Goal: Task Accomplishment & Management: Manage account settings

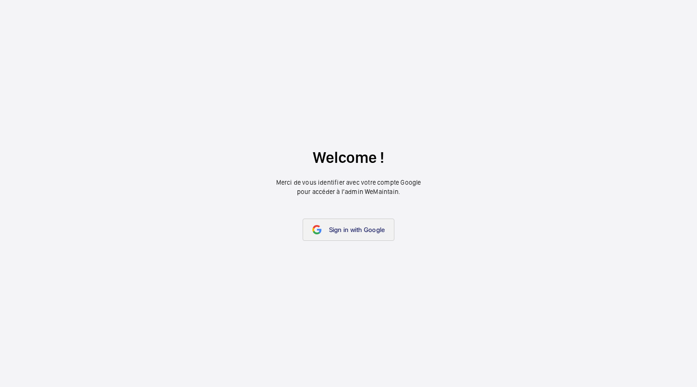
click at [334, 229] on span "Sign in with Google" at bounding box center [357, 229] width 56 height 7
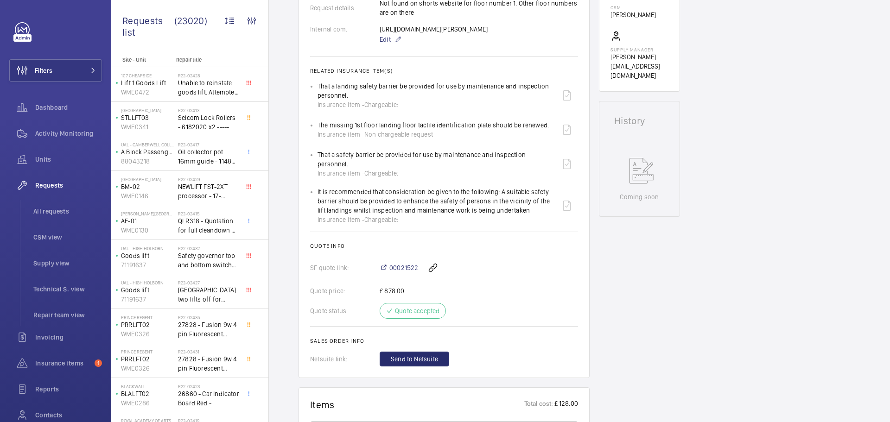
scroll to position [291, 0]
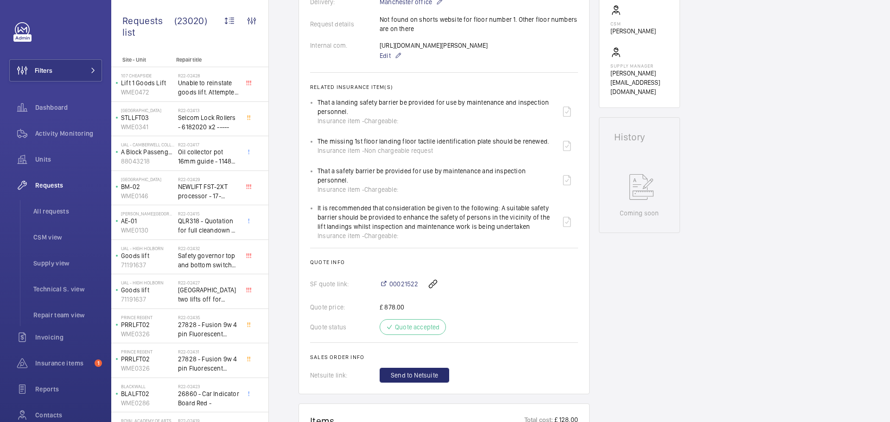
drag, startPoint x: 379, startPoint y: 45, endPoint x: 428, endPoint y: 51, distance: 49.0
click at [436, 54] on div "Internal com. [URL][DOMAIN_NAME][PERSON_NAME] Edit" at bounding box center [444, 51] width 268 height 20
copy div "[URL][DOMAIN_NAME][PERSON_NAME]"
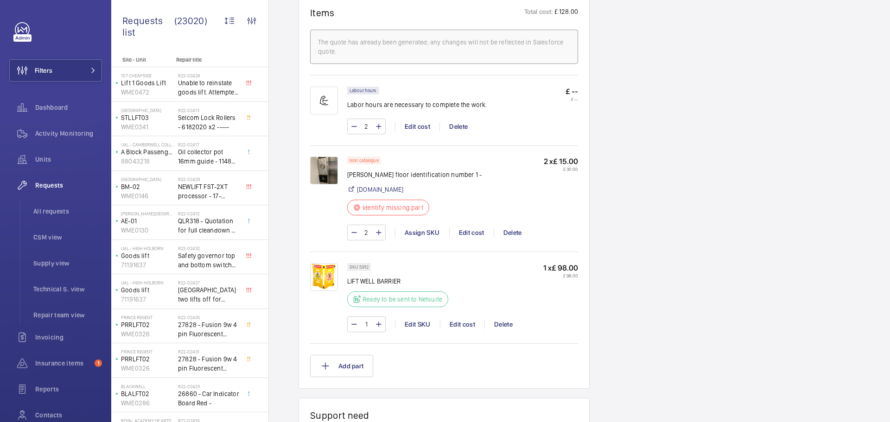
scroll to position [708, 0]
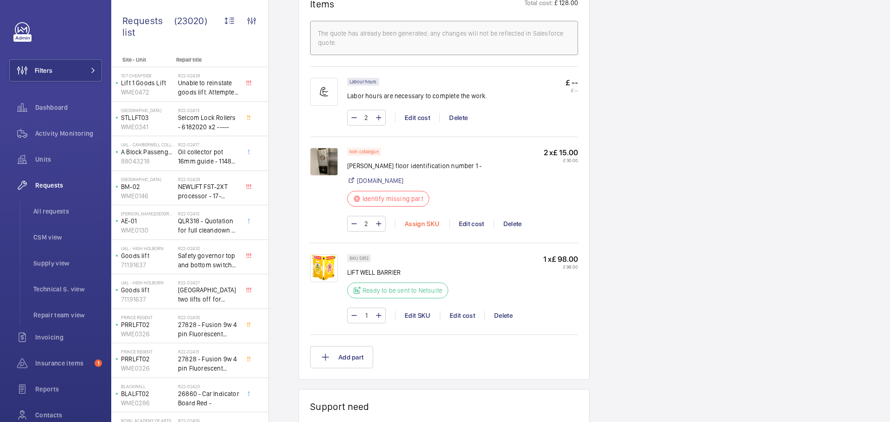
click at [425, 228] on div "Assign SKU" at bounding box center [422, 223] width 54 height 9
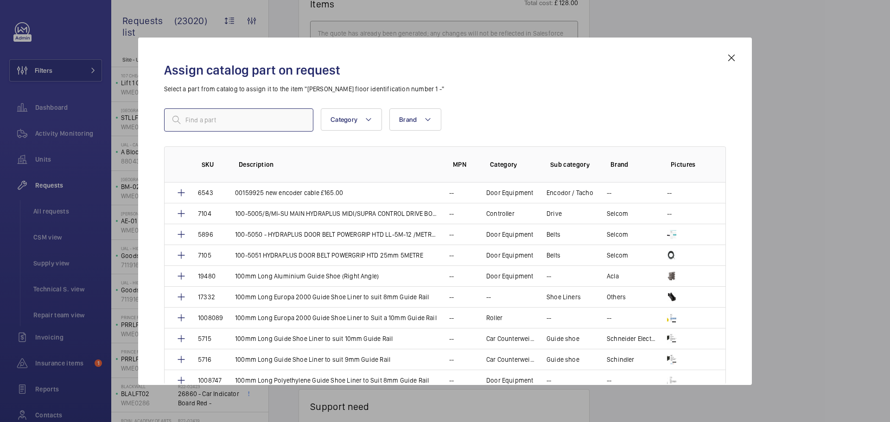
drag, startPoint x: 262, startPoint y: 121, endPoint x: 221, endPoint y: 121, distance: 41.2
click at [221, 121] on input "text" at bounding box center [238, 119] width 149 height 23
paste input "[PERSON_NAME] 4th Gen Floor I.D. Plate "1" With Braille"
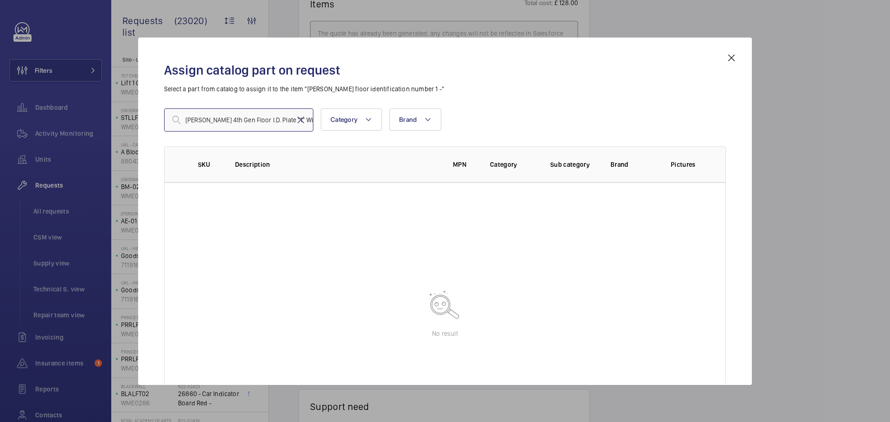
type input "[PERSON_NAME] 4th Gen Floor I.D. Plate "1" With Braille"
click at [298, 117] on mat-icon at bounding box center [300, 119] width 11 height 11
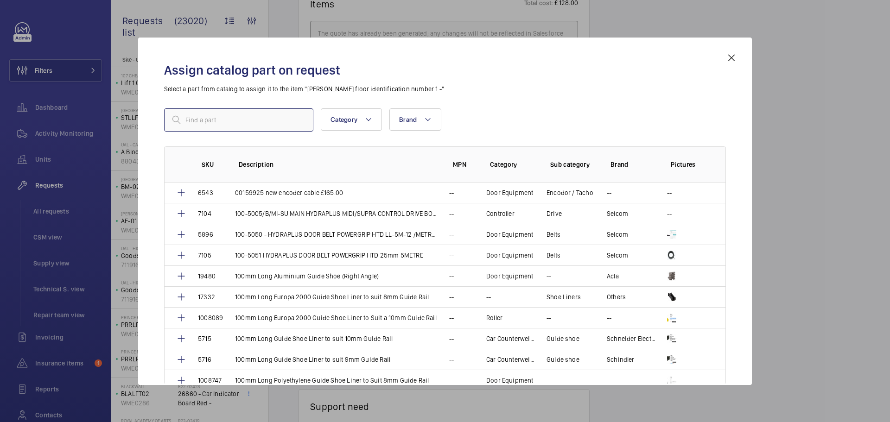
click at [228, 125] on input "text" at bounding box center [238, 119] width 149 height 23
paste input "1010001"
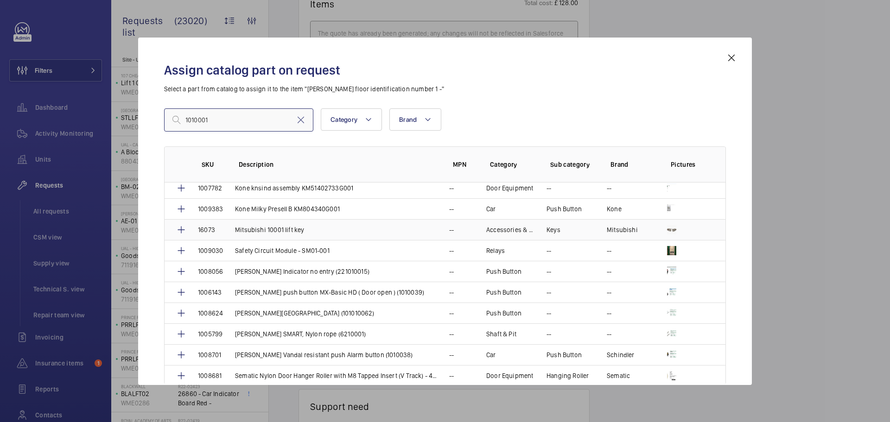
scroll to position [90, 0]
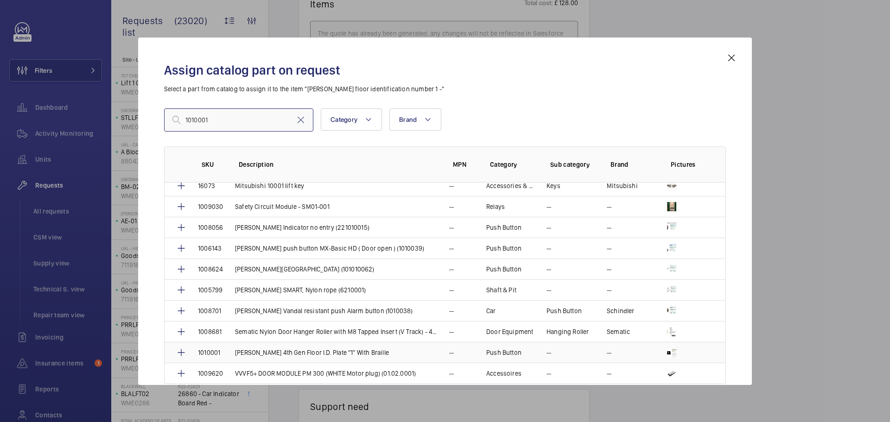
type input "1010001"
click at [210, 354] on p "1010001" at bounding box center [209, 352] width 22 height 9
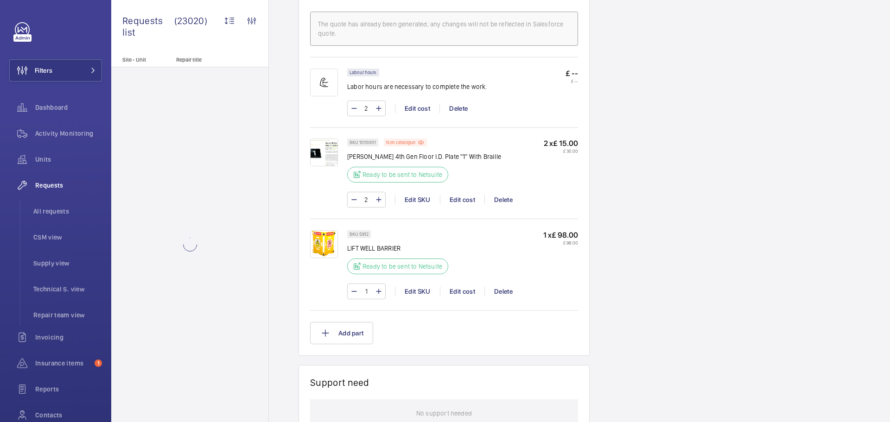
scroll to position [736, 0]
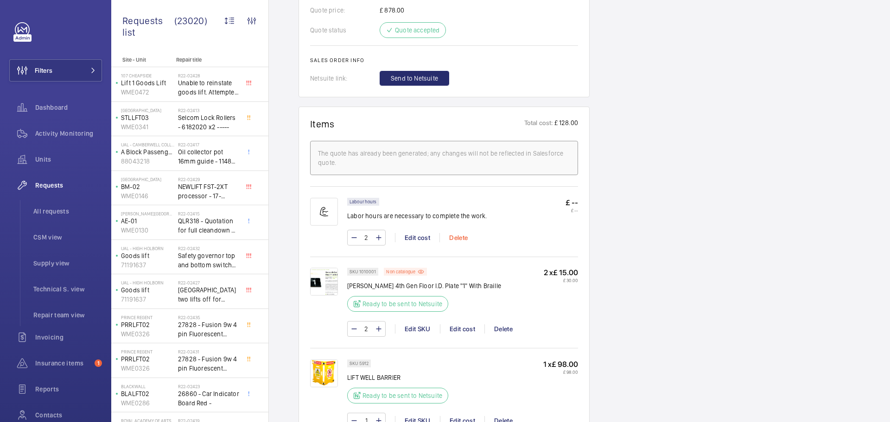
scroll to position [596, 0]
click at [421, 82] on span "Send to Netsuite" at bounding box center [414, 78] width 47 height 9
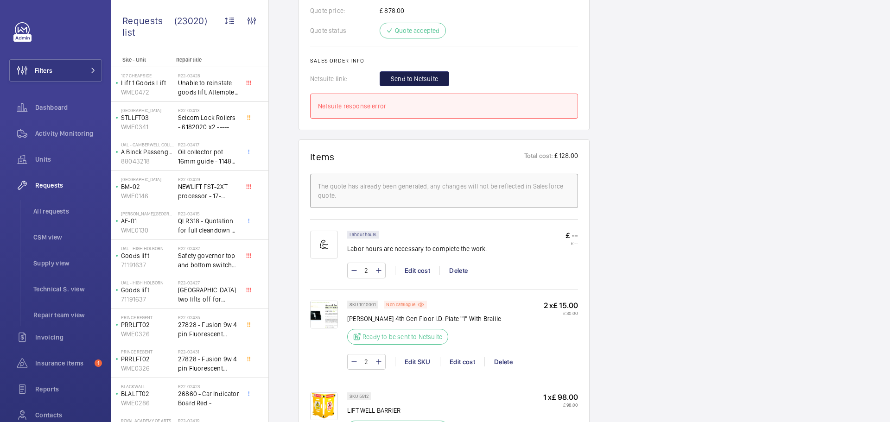
click at [421, 82] on span "Send to Netsuite" at bounding box center [414, 78] width 47 height 9
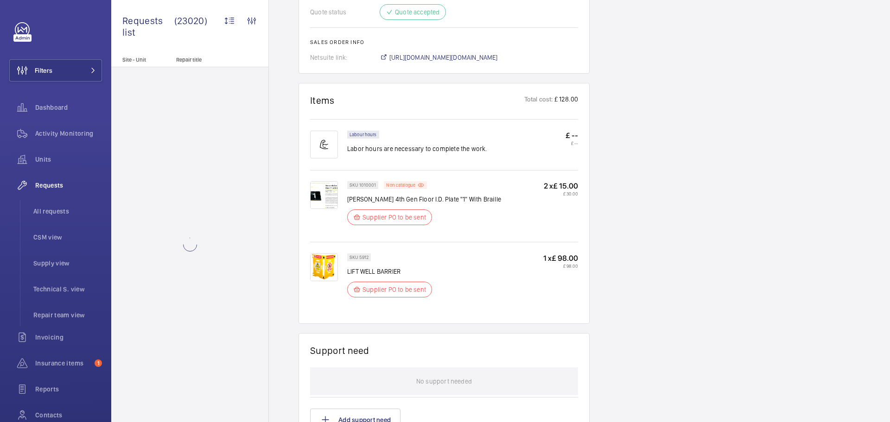
scroll to position [634, 0]
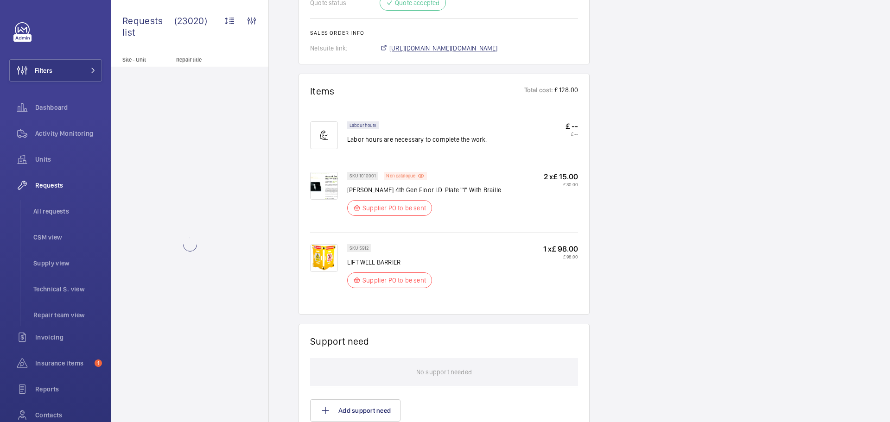
click at [444, 50] on span "[URL][DOMAIN_NAME][DOMAIN_NAME]" at bounding box center [443, 48] width 108 height 9
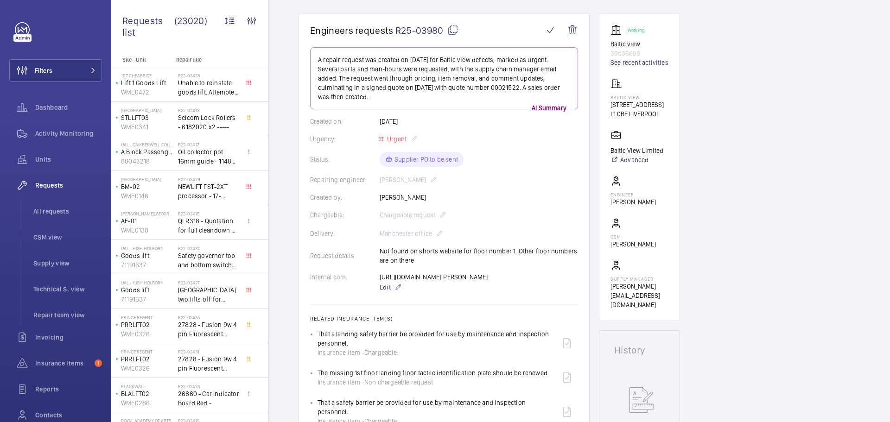
scroll to position [0, 0]
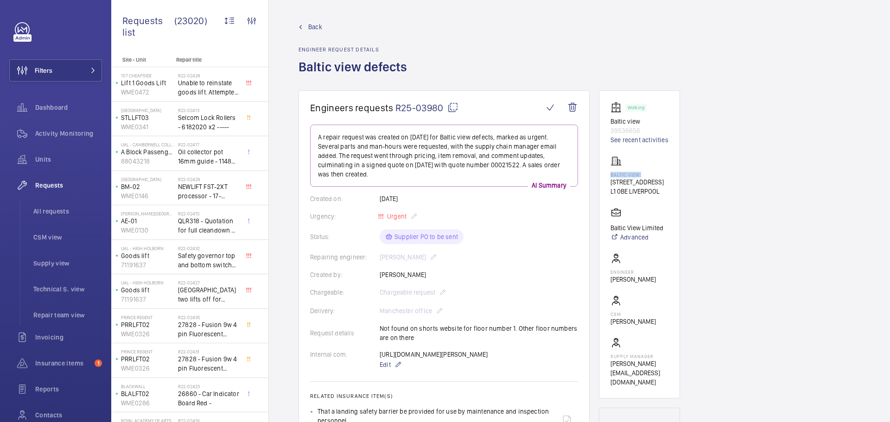
click at [611, 174] on wm-front-card "Working Baltic view 39536656 See recent activities [GEOGRAPHIC_DATA] [STREET_AD…" at bounding box center [639, 244] width 81 height 308
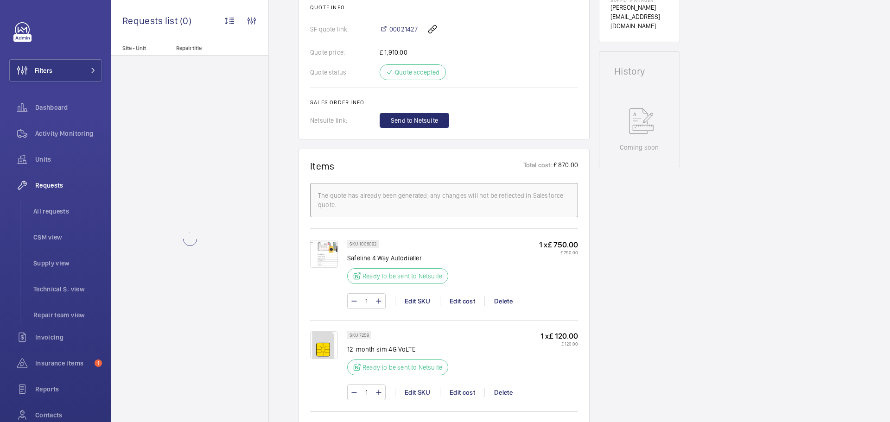
scroll to position [417, 0]
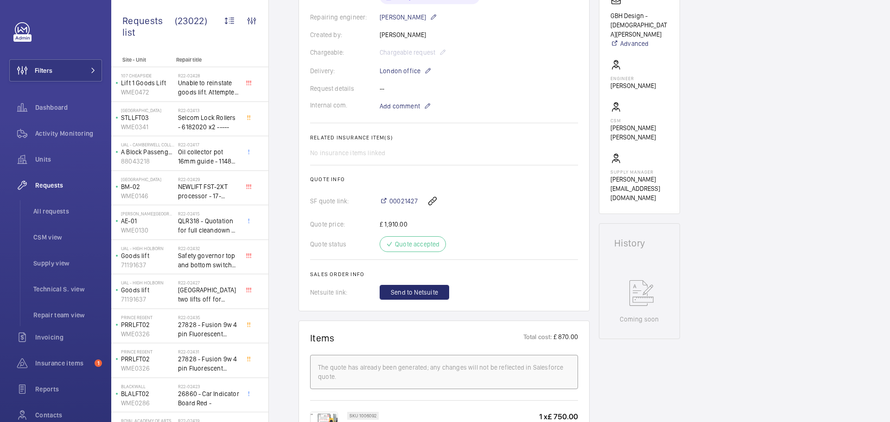
scroll to position [232, 0]
click at [415, 286] on button "Send to Netsuite" at bounding box center [415, 291] width 70 height 15
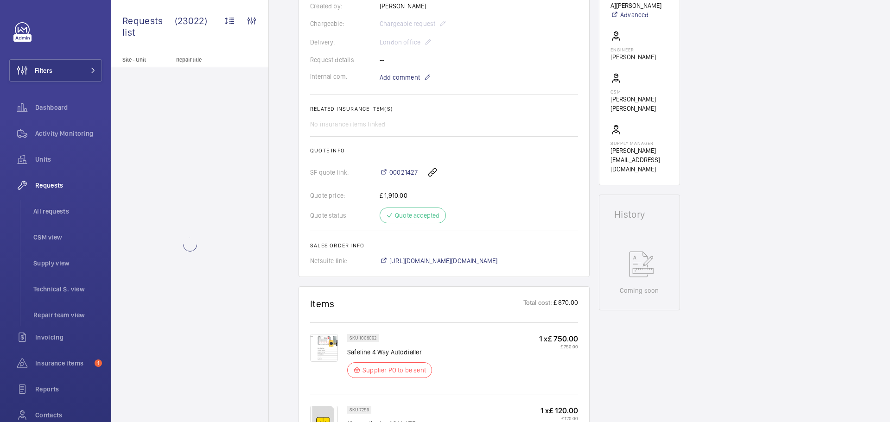
scroll to position [269, 0]
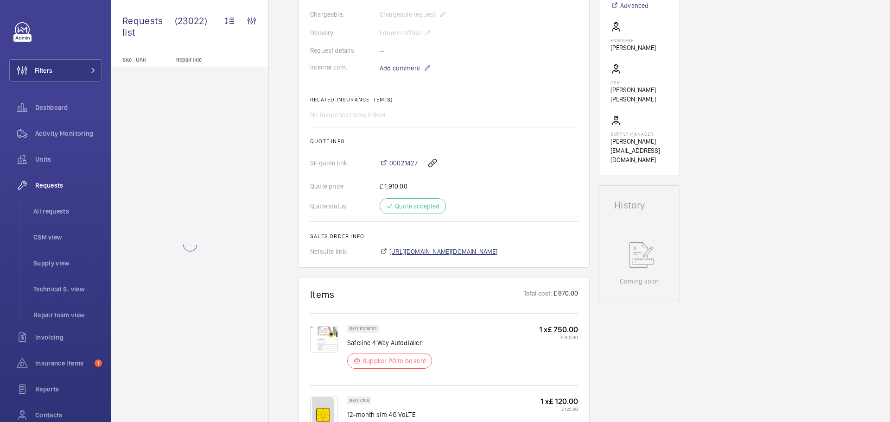
click at [426, 256] on span "https://6461500.app.netsuite.com/app/accounting/transactions/salesord.nl?id=292…" at bounding box center [443, 251] width 108 height 9
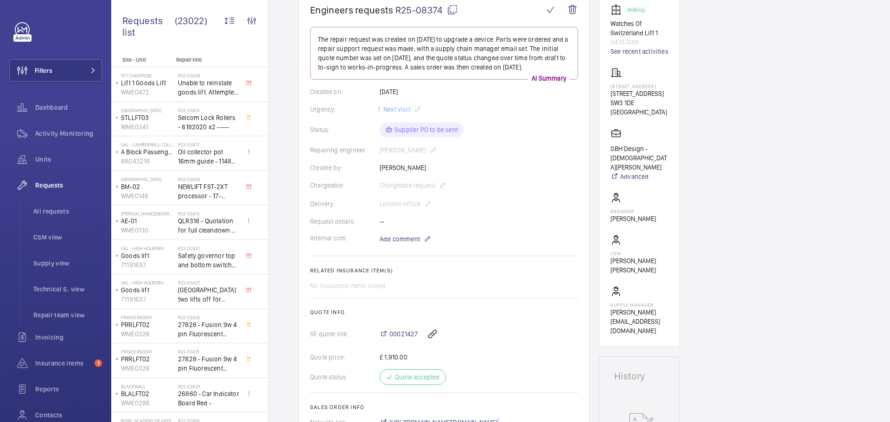
scroll to position [83, 0]
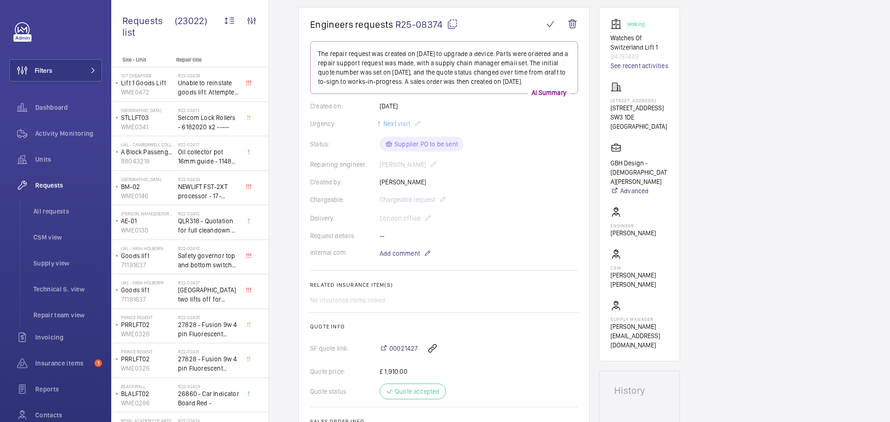
drag, startPoint x: 608, startPoint y: 100, endPoint x: 628, endPoint y: 104, distance: 20.3
click at [628, 104] on wm-front-card "Working Watches Of Switzerland Lift 1 94787489 See recent activities 47 - 51 Br…" at bounding box center [639, 184] width 81 height 355
copy p "47 - 51 Brompton Road"
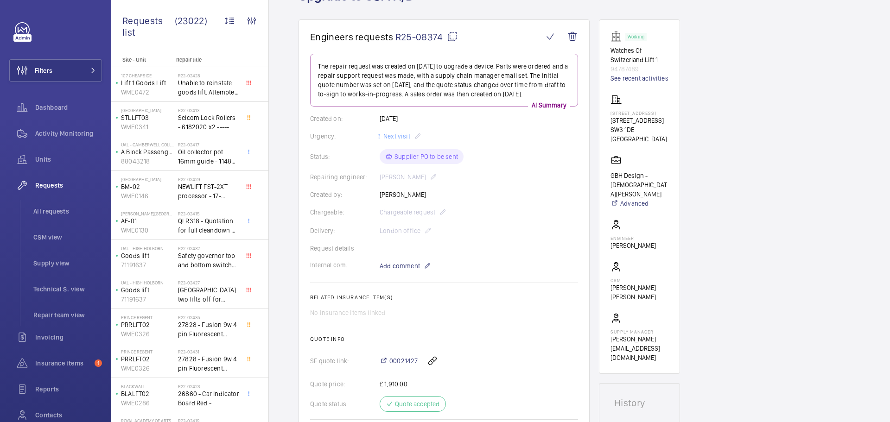
scroll to position [232, 0]
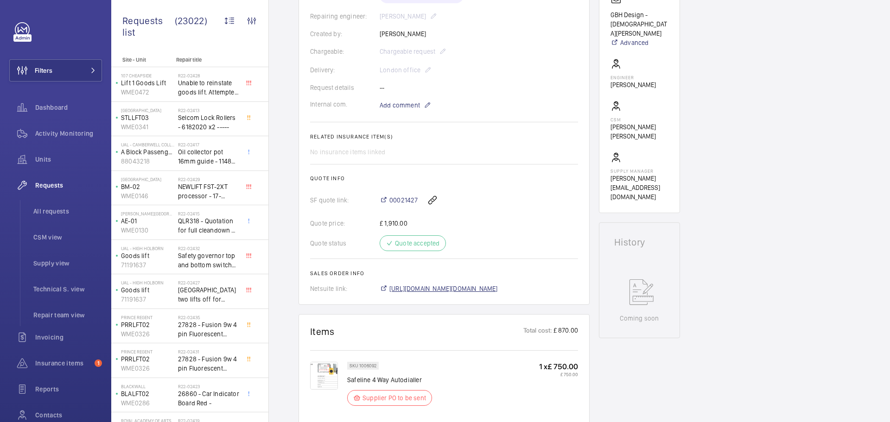
click at [452, 293] on span "https://6461500.app.netsuite.com/app/accounting/transactions/salesord.nl?id=292…" at bounding box center [443, 288] width 108 height 9
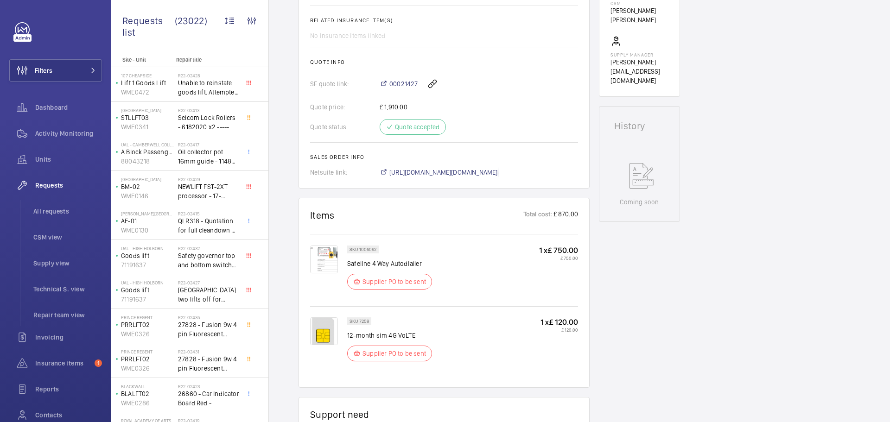
scroll to position [417, 0]
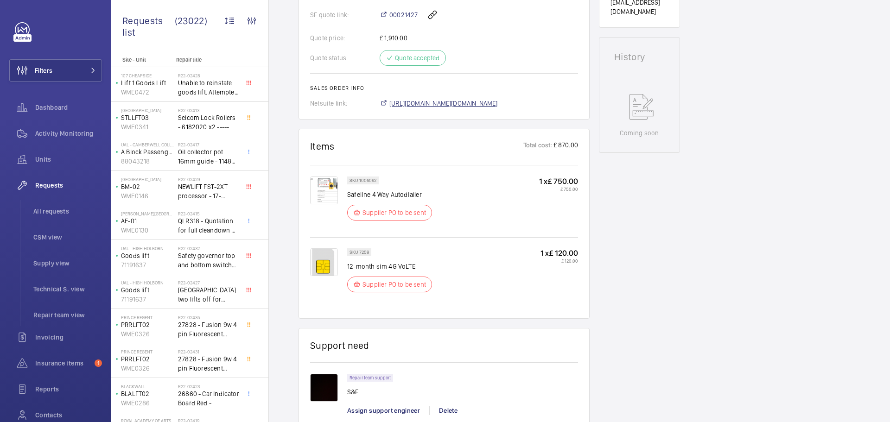
click at [447, 108] on span "https://6461500.app.netsuite.com/app/accounting/transactions/salesord.nl?id=292…" at bounding box center [443, 103] width 108 height 9
click at [427, 108] on span "https://6461500.app.netsuite.com/app/accounting/transactions/salesord.nl?id=292…" at bounding box center [443, 103] width 108 height 9
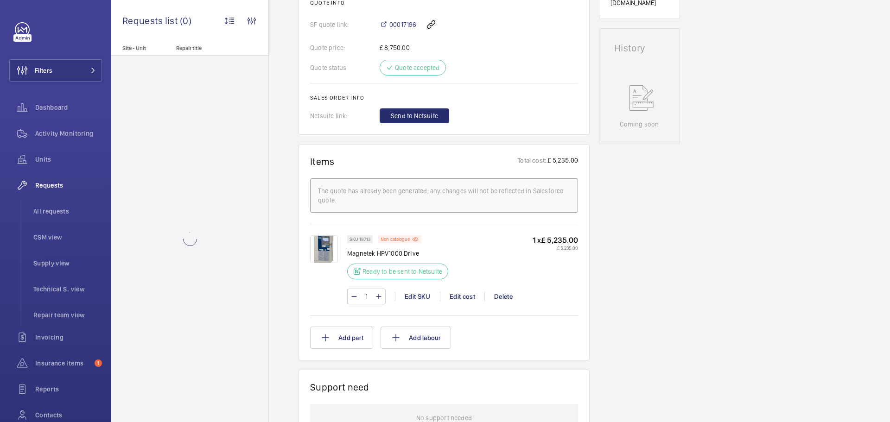
scroll to position [417, 0]
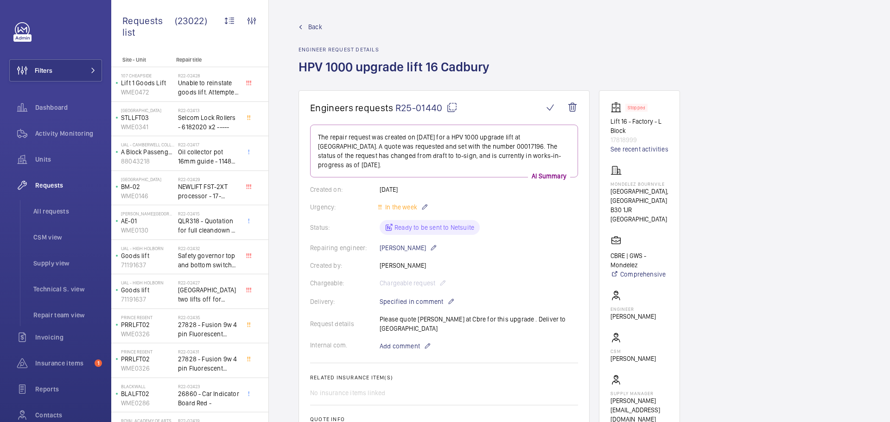
drag, startPoint x: 490, startPoint y: 70, endPoint x: 406, endPoint y: 69, distance: 83.4
click at [406, 69] on h1 "HPV 1000 upgrade lift 16 Cadbury" at bounding box center [396, 74] width 197 height 32
copy h1 "lift 16 Cadbury"
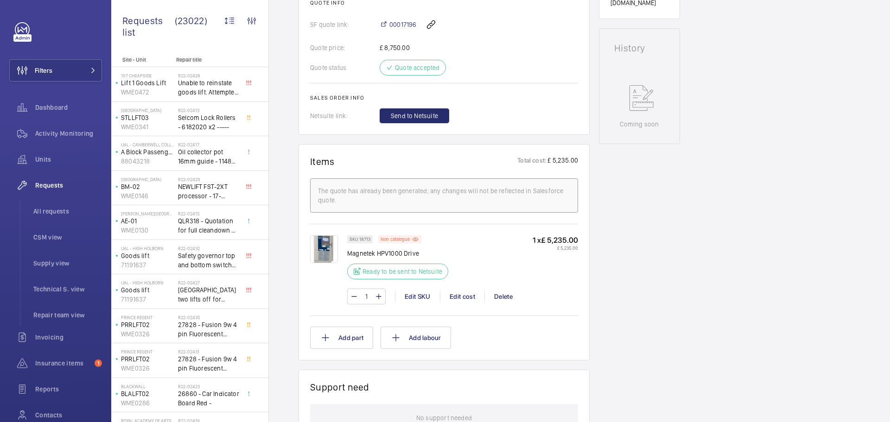
scroll to position [417, 0]
click at [322, 240] on img at bounding box center [324, 249] width 28 height 28
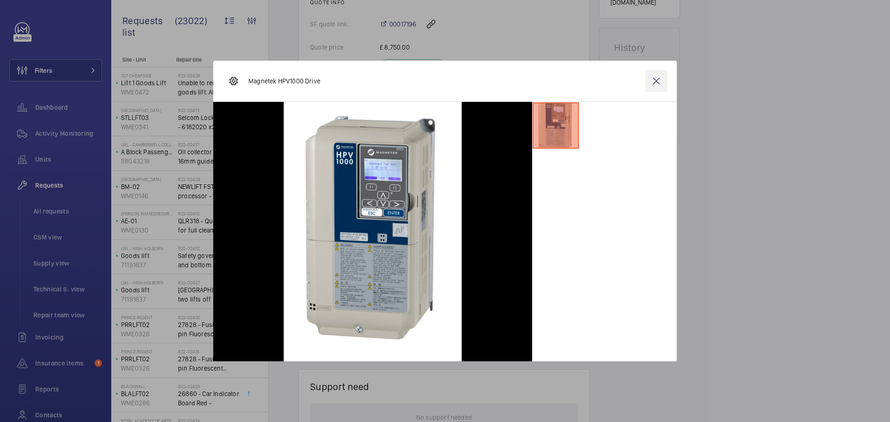
click at [661, 84] on wm-front-icon-button at bounding box center [656, 81] width 22 height 22
